Goal: Task Accomplishment & Management: Manage account settings

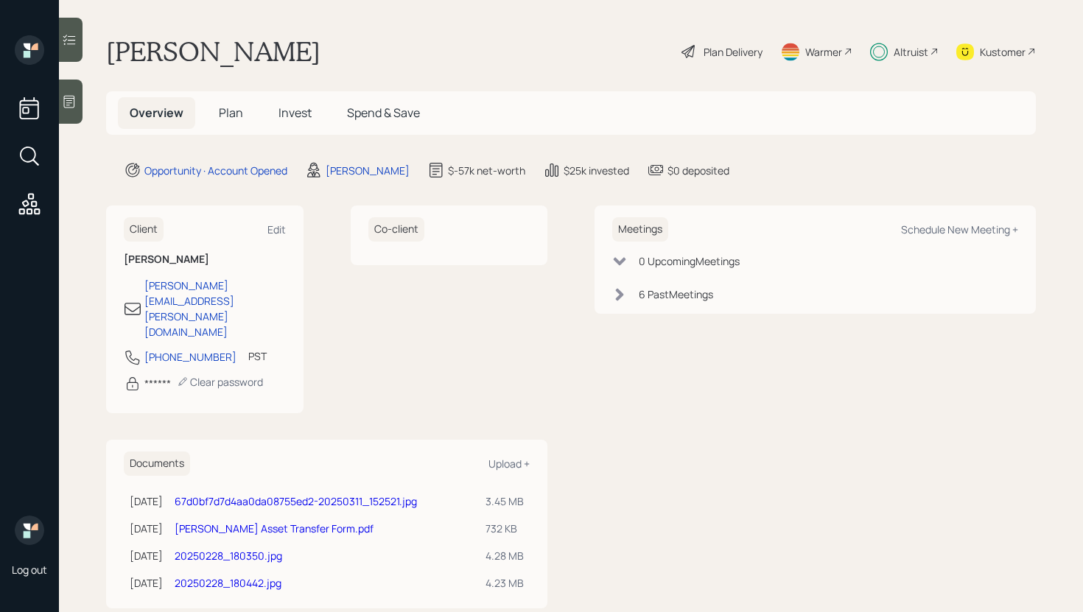
click at [80, 52] on div at bounding box center [71, 40] width 24 height 44
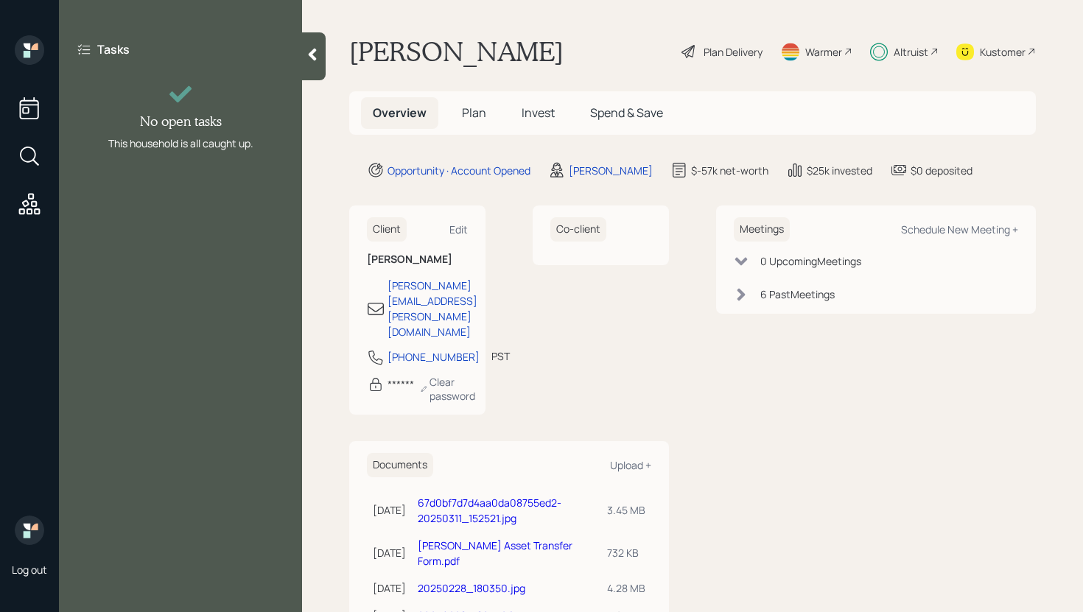
click at [324, 61] on div at bounding box center [314, 56] width 24 height 48
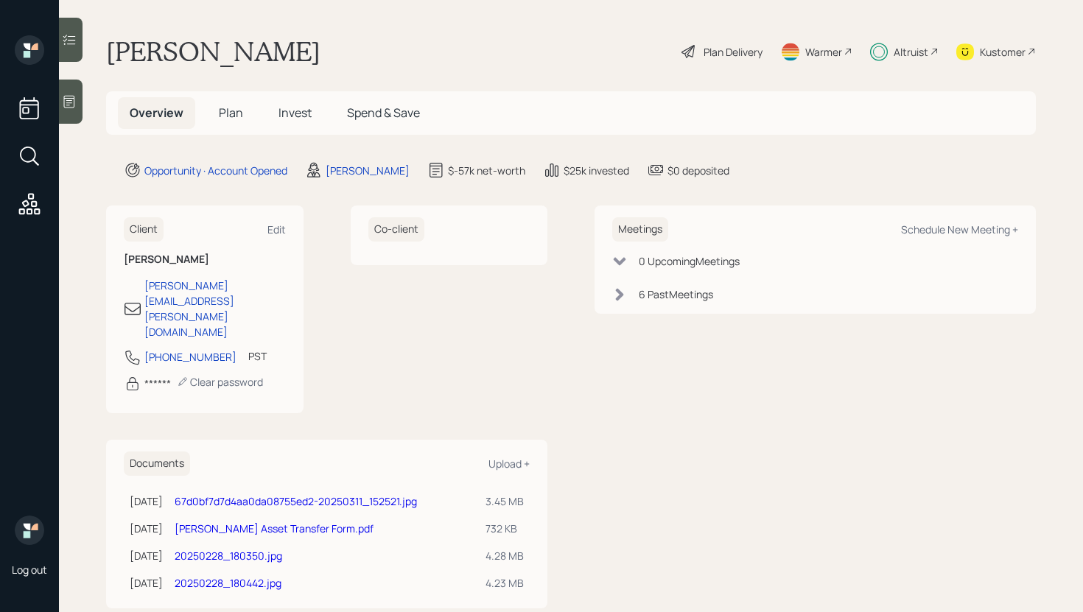
click at [286, 119] on span "Invest" at bounding box center [295, 113] width 33 height 16
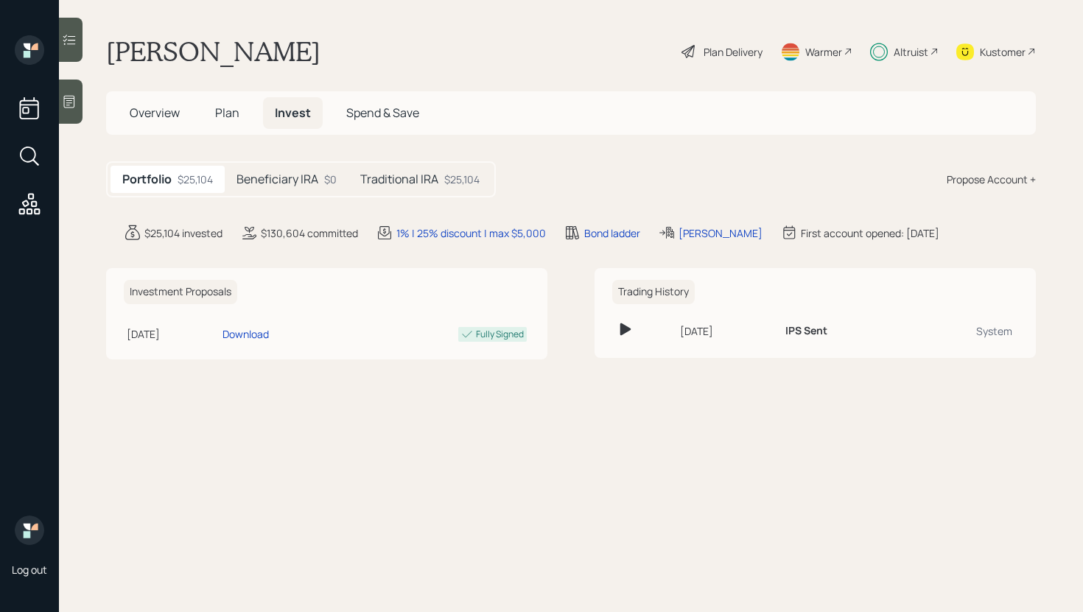
click at [377, 186] on h5 "Traditional IRA" at bounding box center [399, 179] width 78 height 14
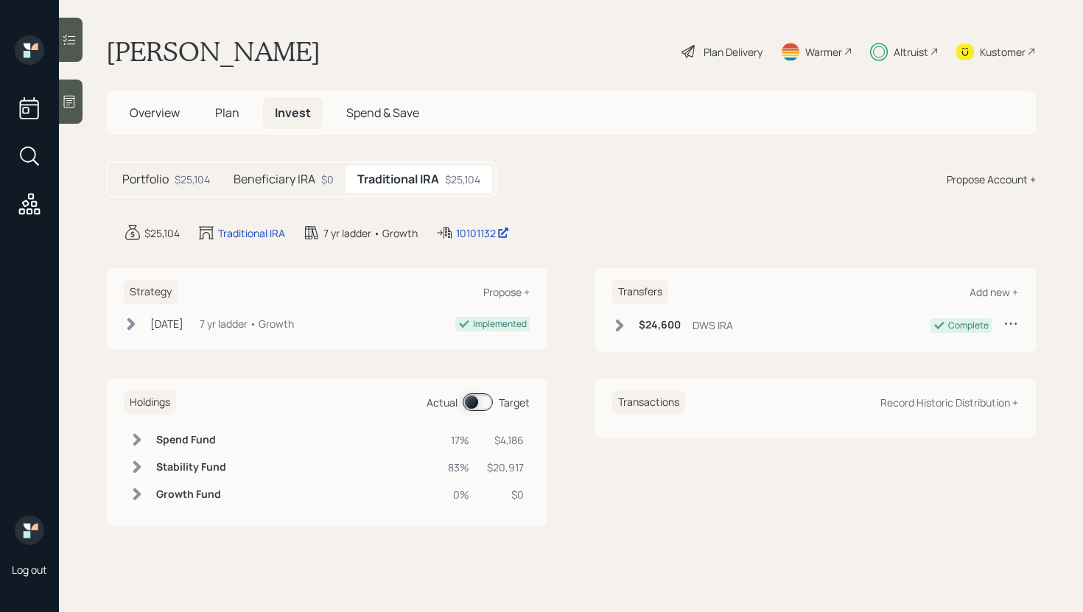
click at [466, 407] on span at bounding box center [478, 403] width 30 height 18
click at [136, 468] on icon at bounding box center [137, 467] width 15 height 15
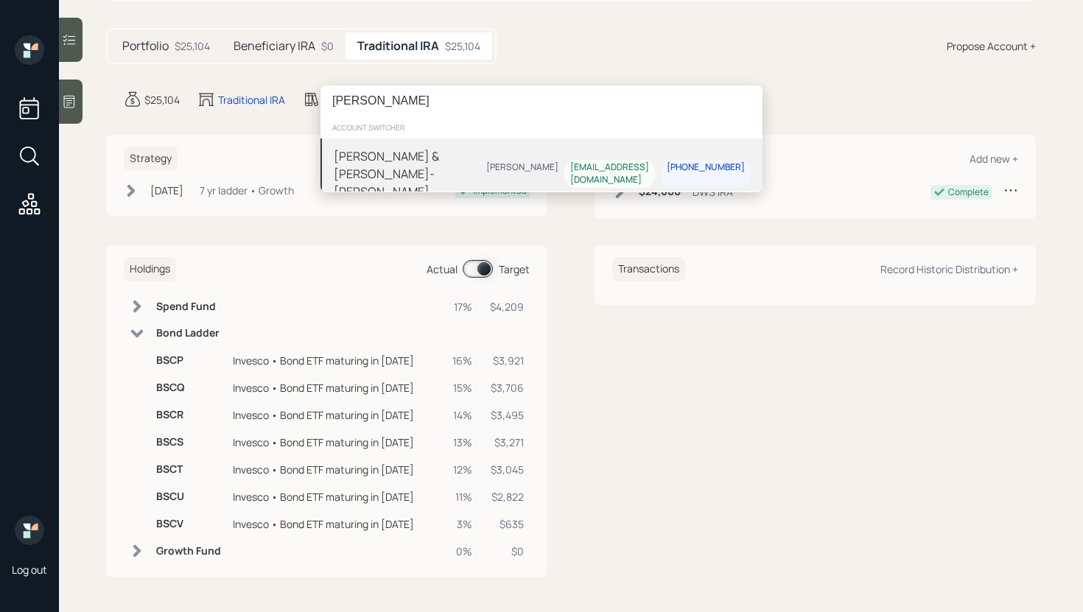
type input "Christina Mode"
click at [438, 172] on div "[PERSON_NAME] & [PERSON_NAME]-[PERSON_NAME]" at bounding box center [407, 173] width 147 height 53
